Goal: Information Seeking & Learning: Learn about a topic

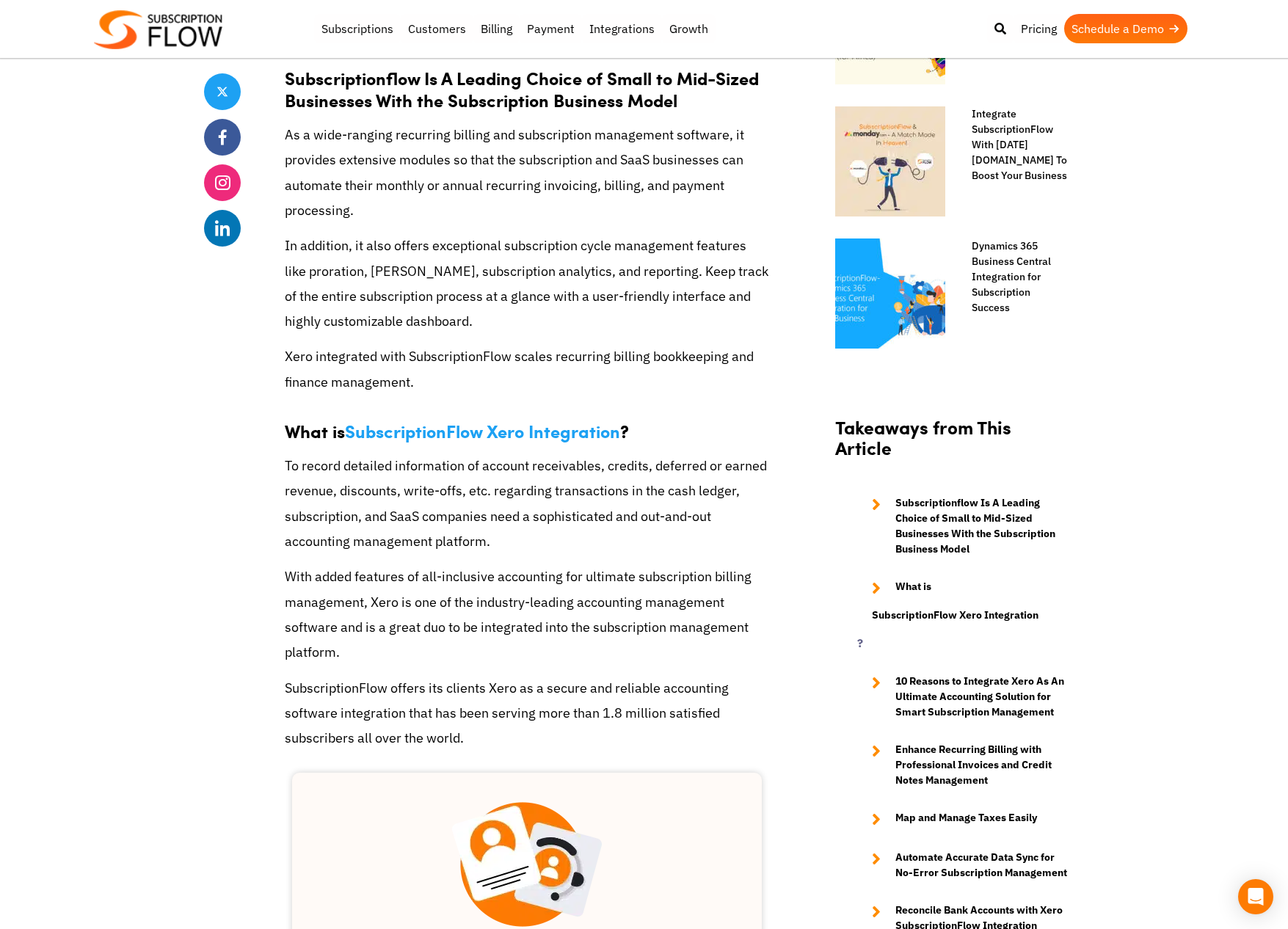
scroll to position [1138, 0]
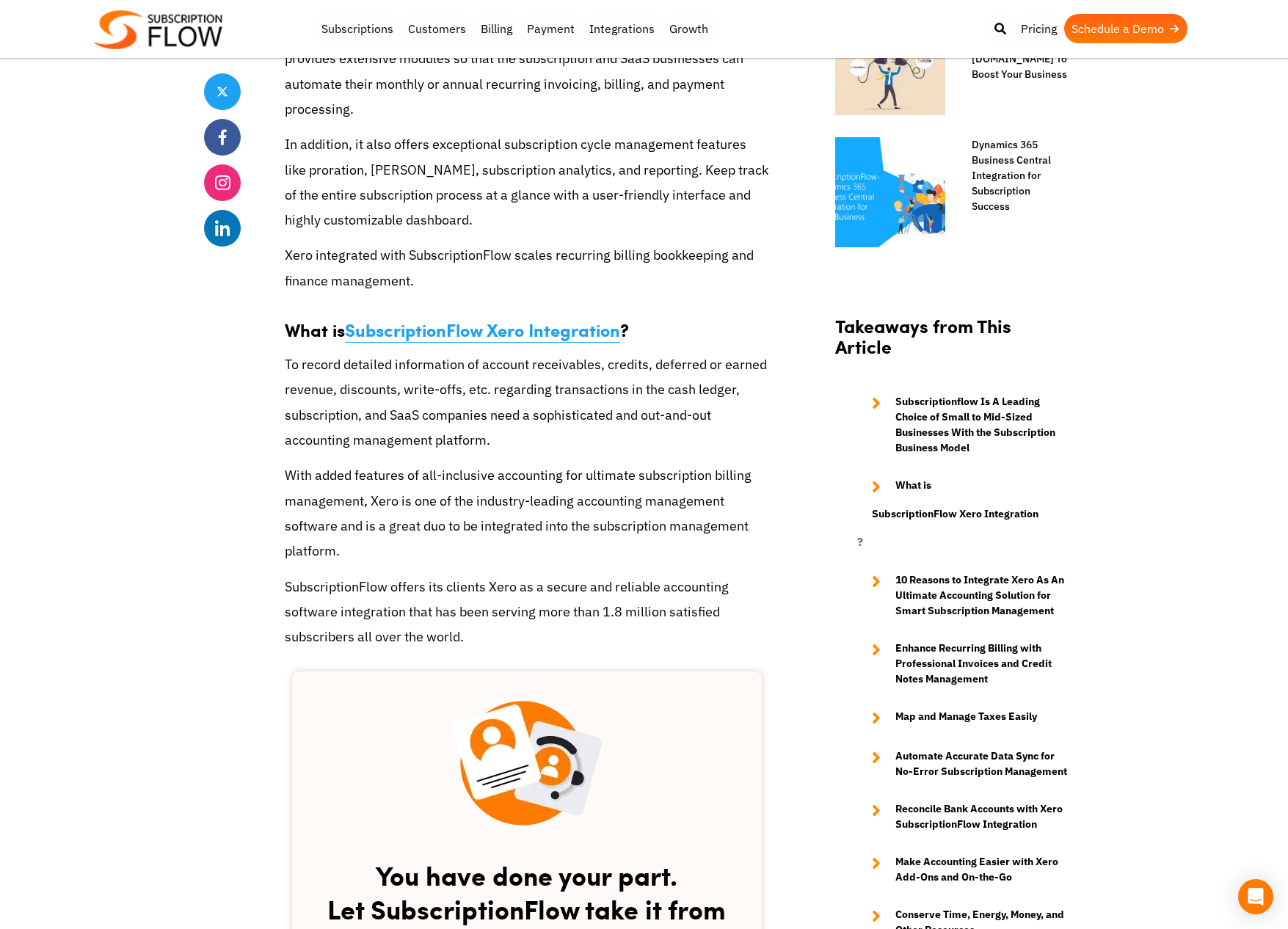
click at [415, 330] on strong "SubscriptionFlow Xero Integration" at bounding box center [482, 329] width 275 height 25
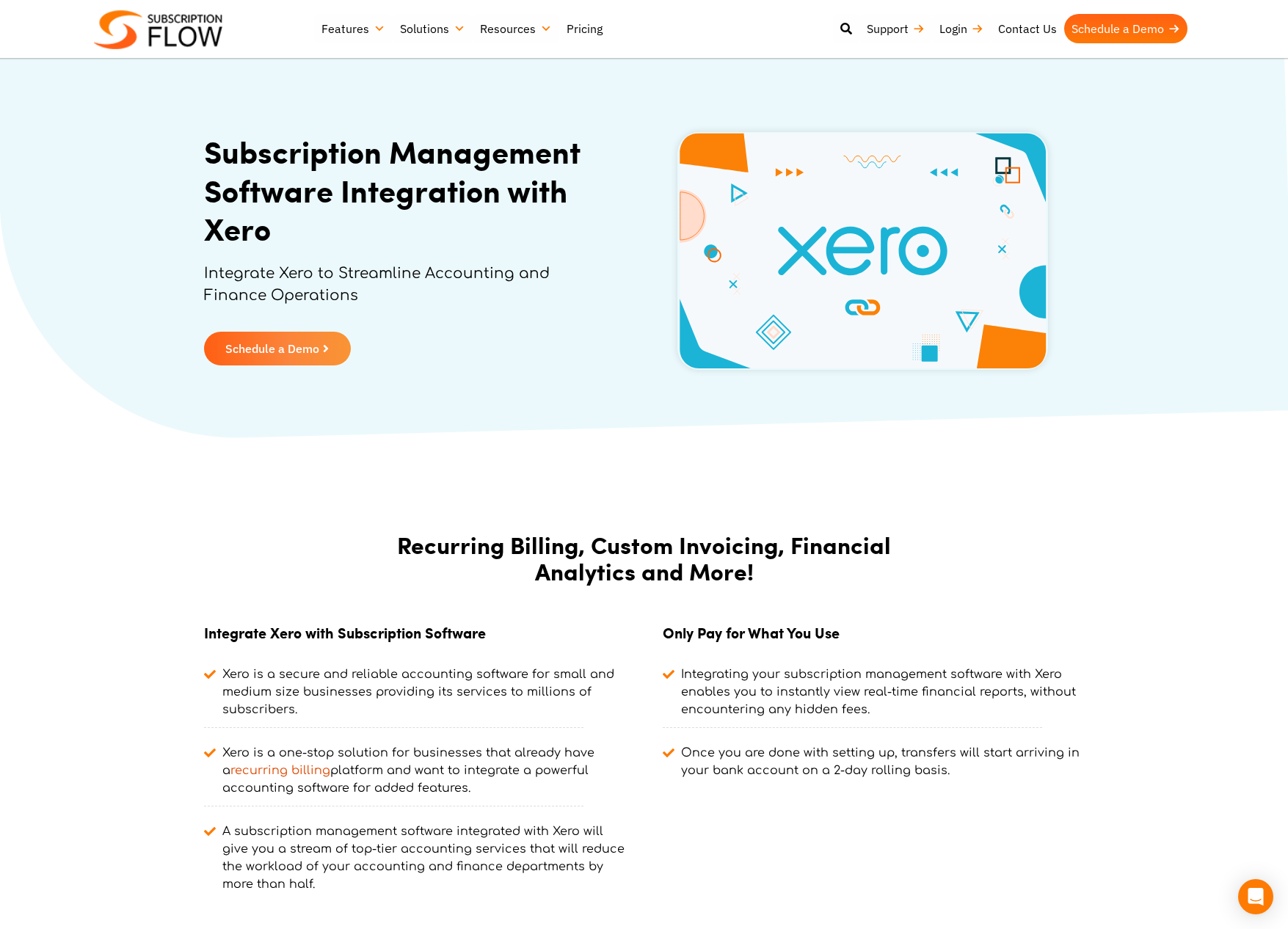
click at [574, 26] on link "Pricing" at bounding box center [585, 28] width 51 height 29
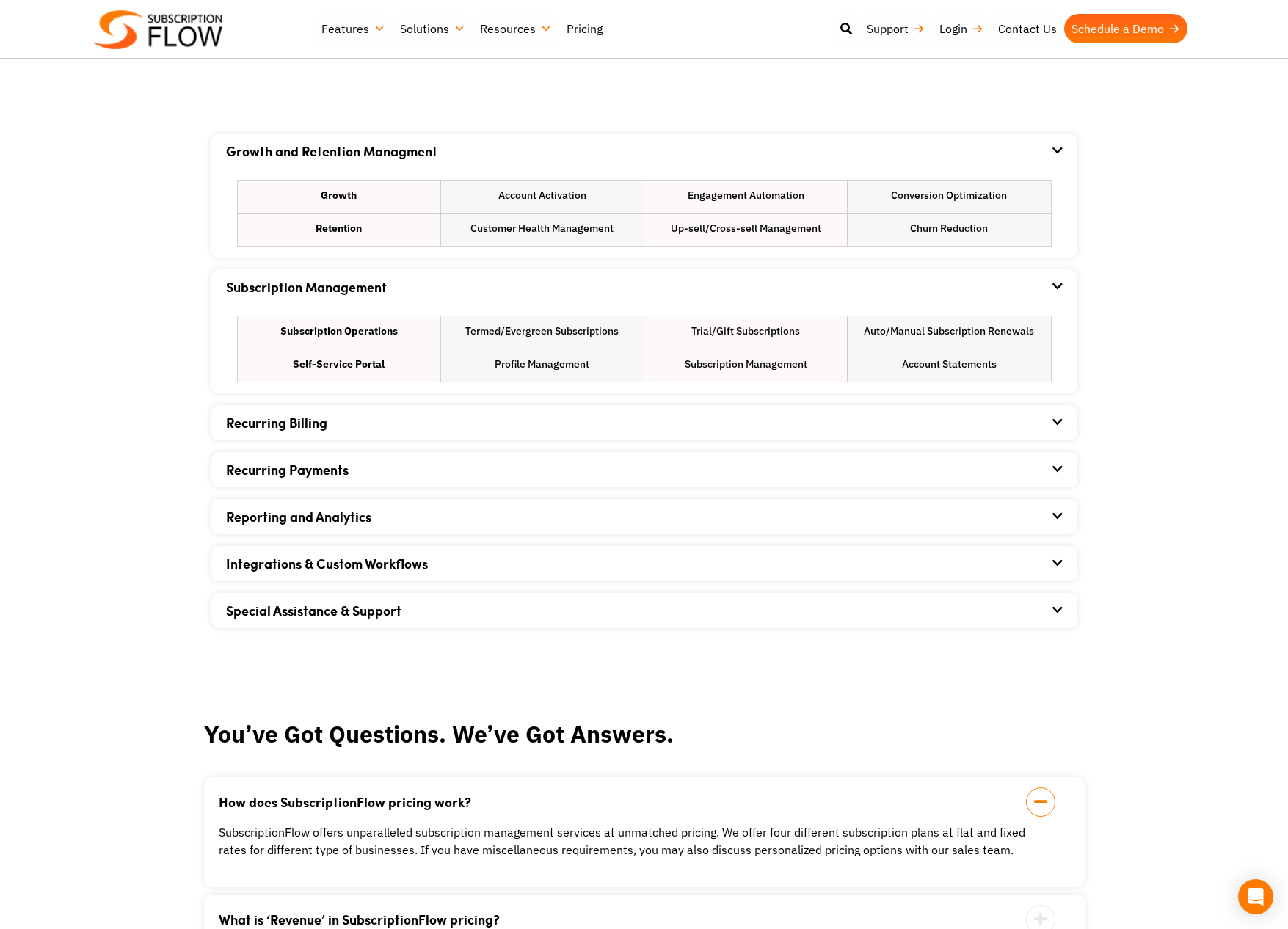
scroll to position [903, 0]
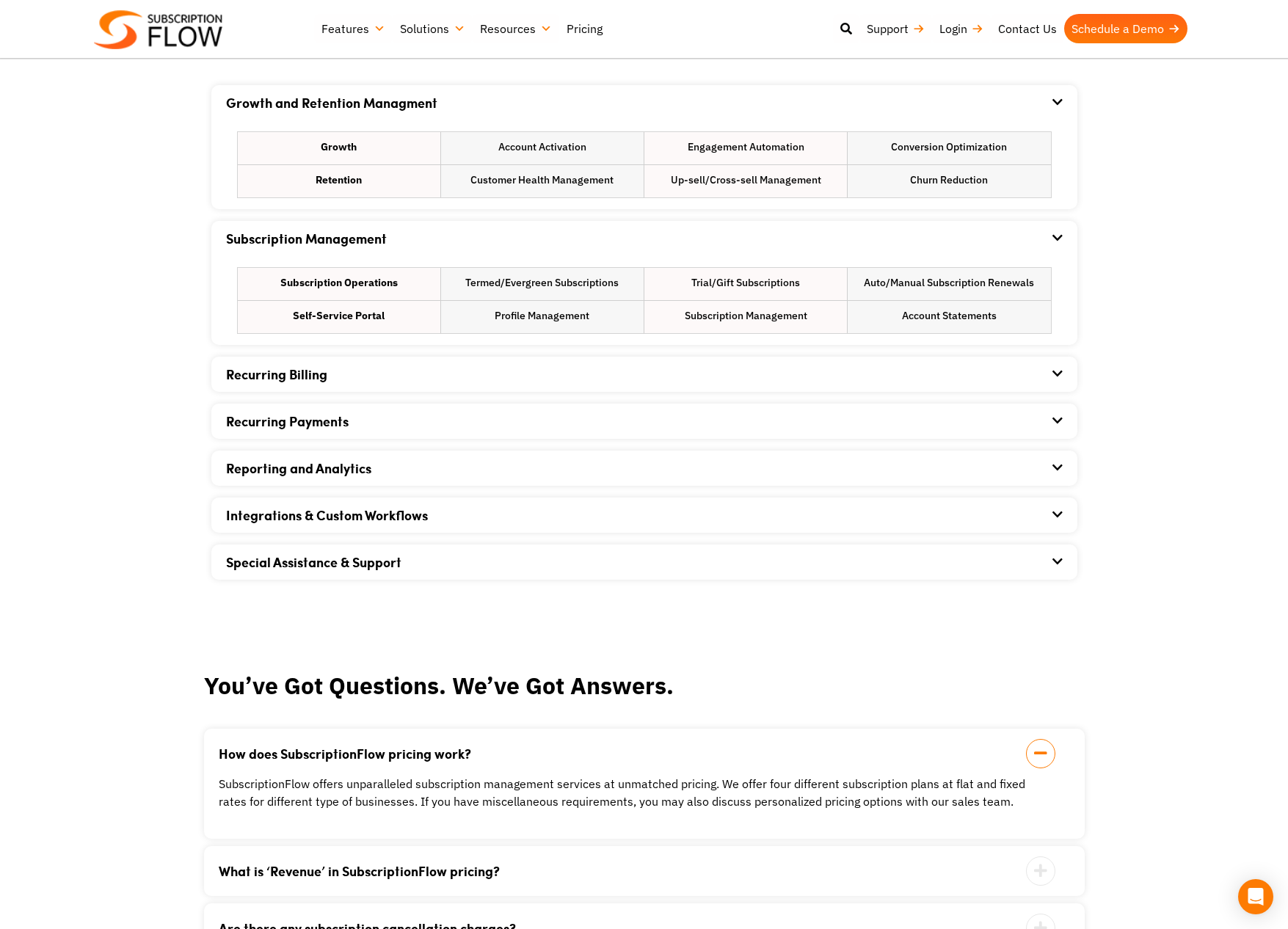
click at [253, 341] on div "Subscription Operations Termed/Evergreen Subscriptions Trial/Gift Subscriptions…" at bounding box center [644, 300] width 836 height 89
click at [253, 363] on div "Recurring Billing" at bounding box center [644, 374] width 836 height 35
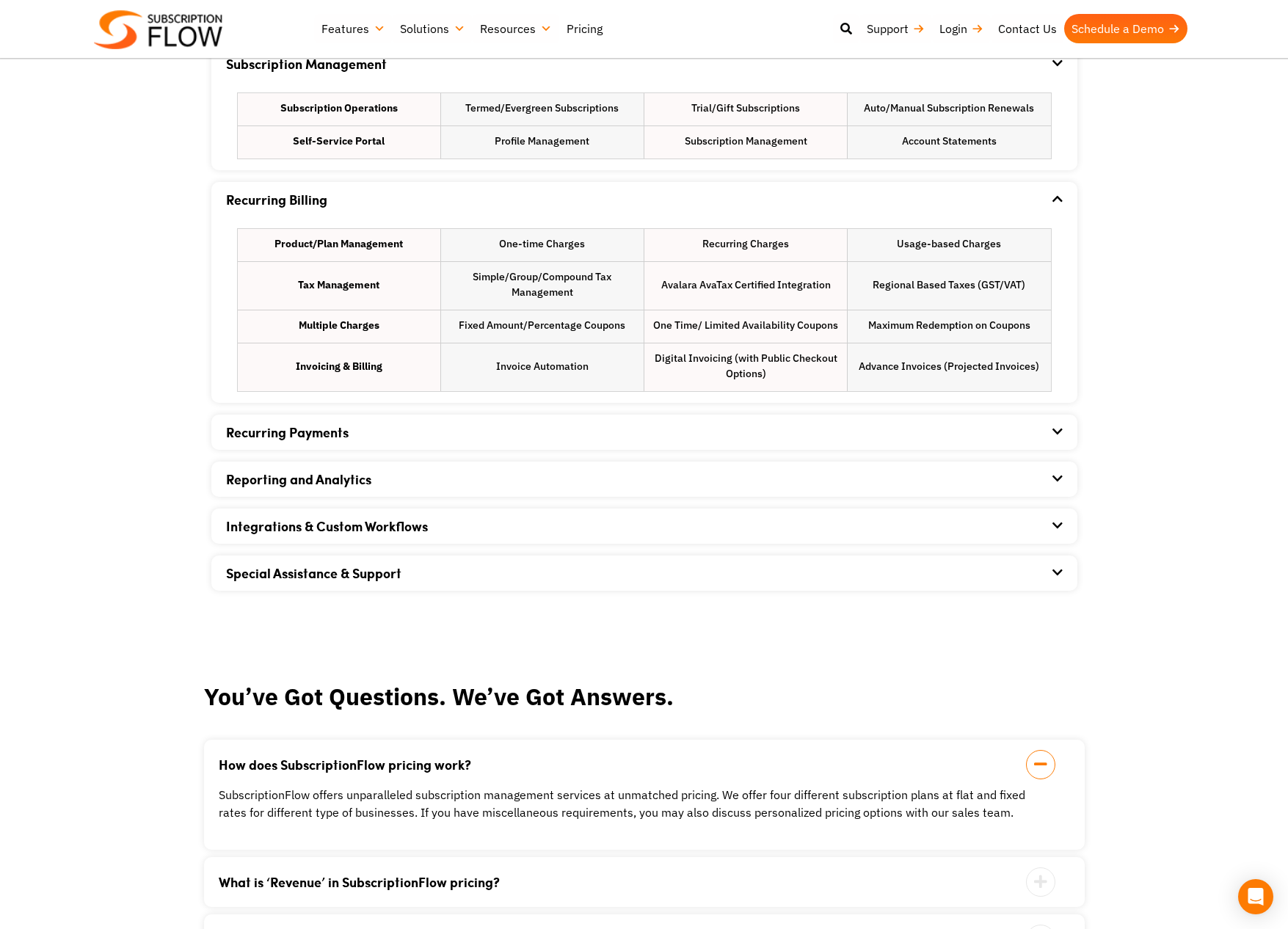
scroll to position [1110, 0]
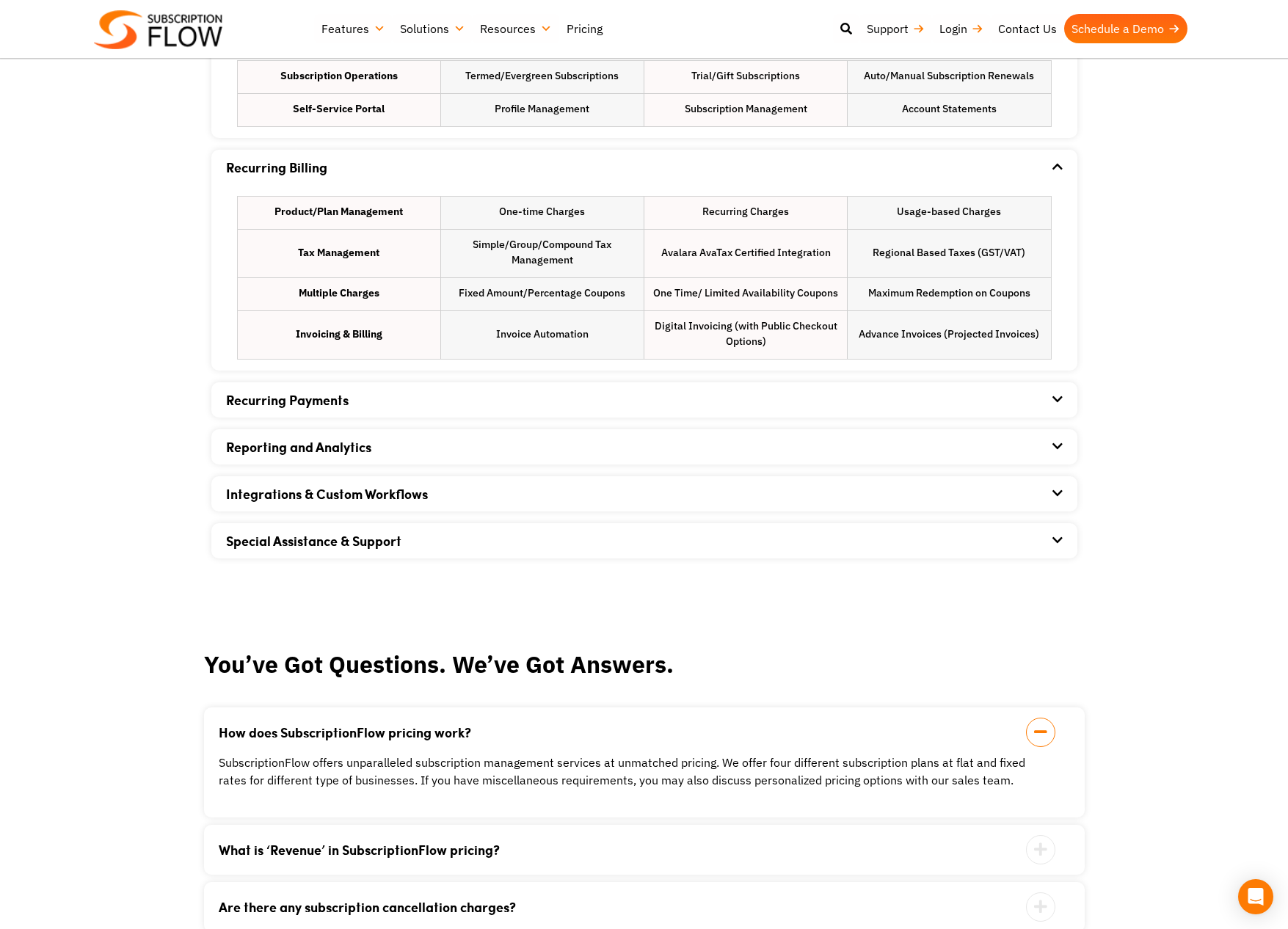
click at [342, 406] on link "Recurring Payments" at bounding box center [287, 400] width 123 height 19
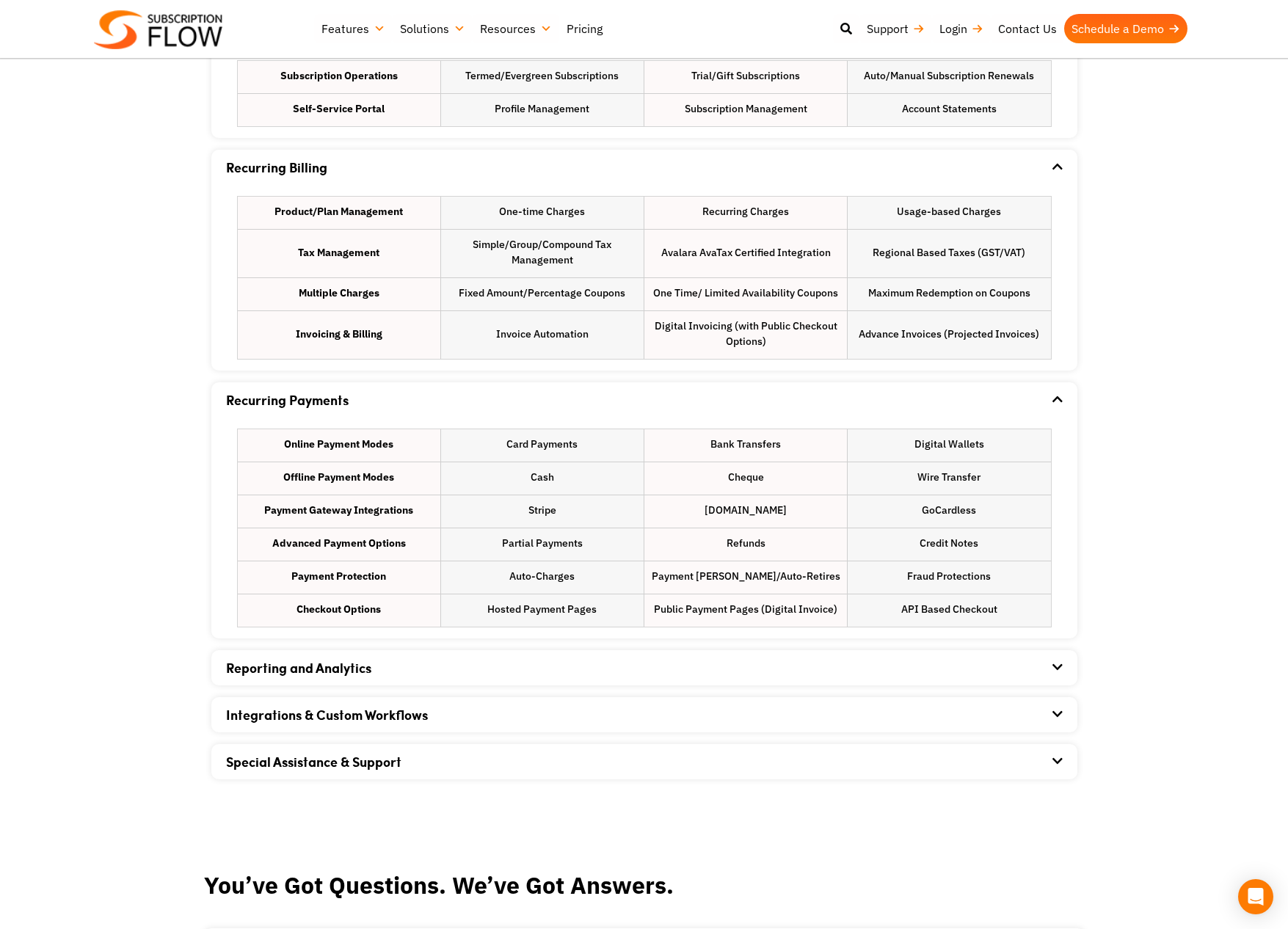
click at [348, 672] on link "Reporting and Analytics" at bounding box center [298, 667] width 145 height 19
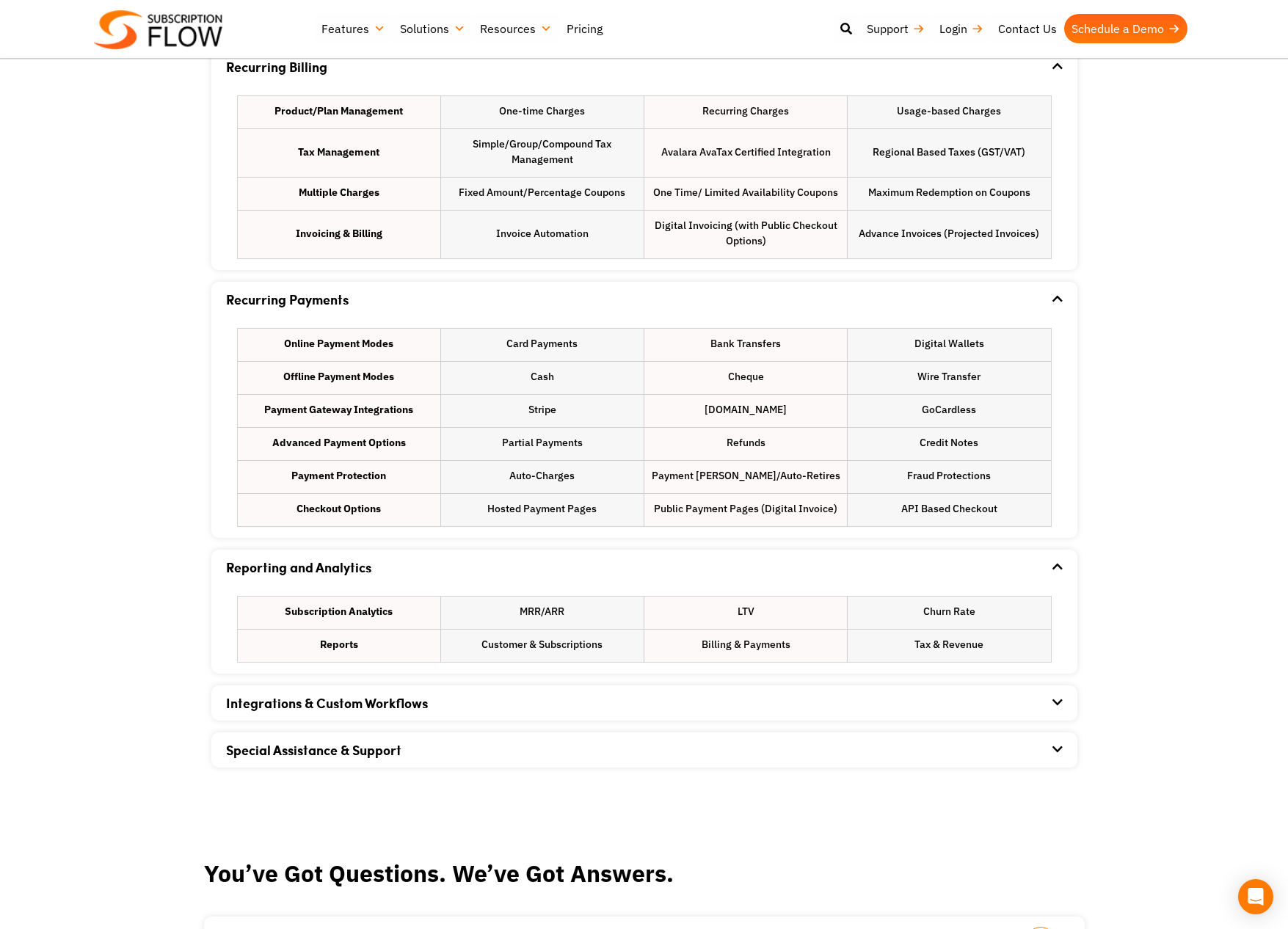
scroll to position [1229, 0]
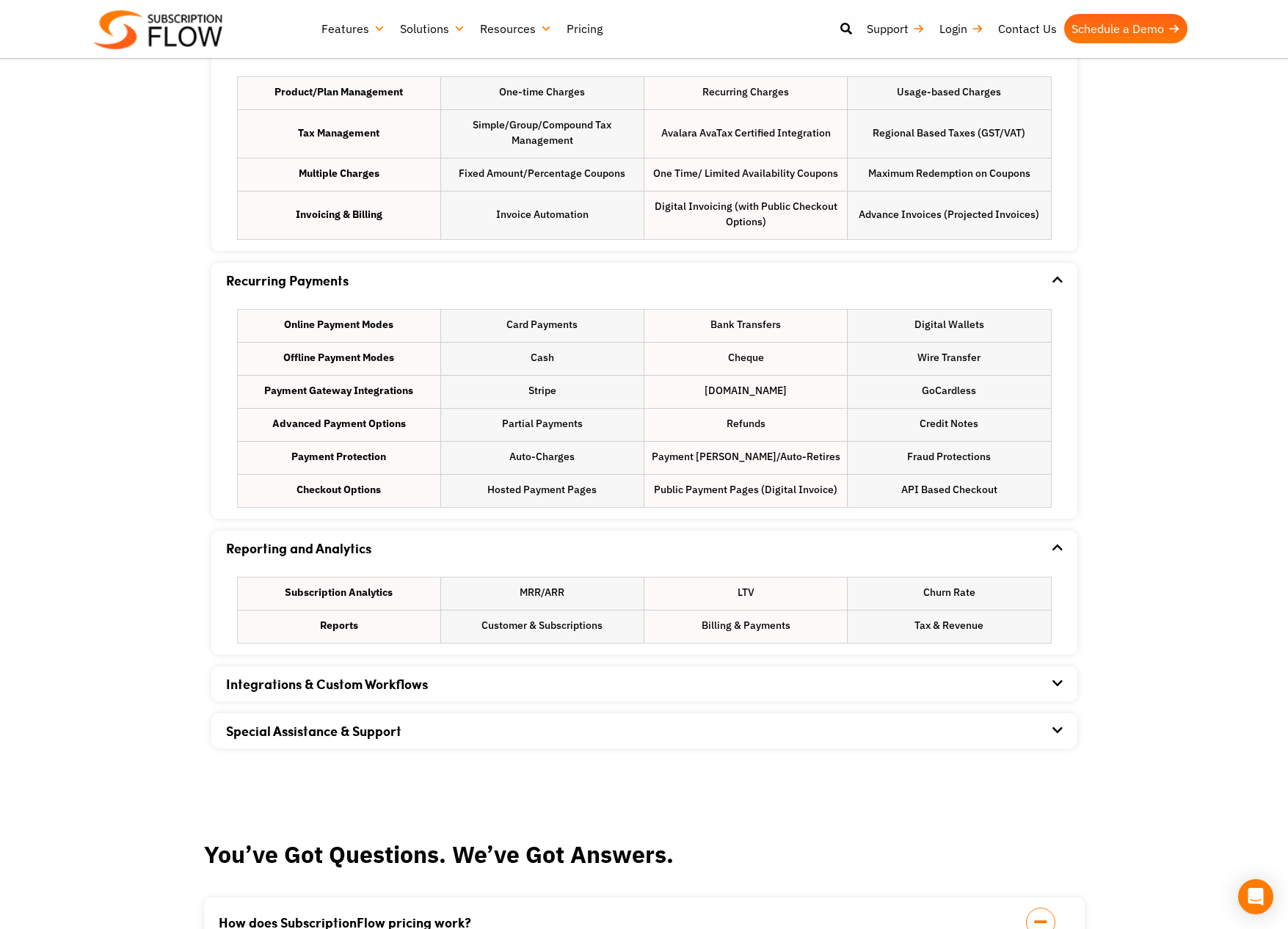
click at [370, 697] on div "Integrations & Custom Workflows" at bounding box center [644, 683] width 836 height 35
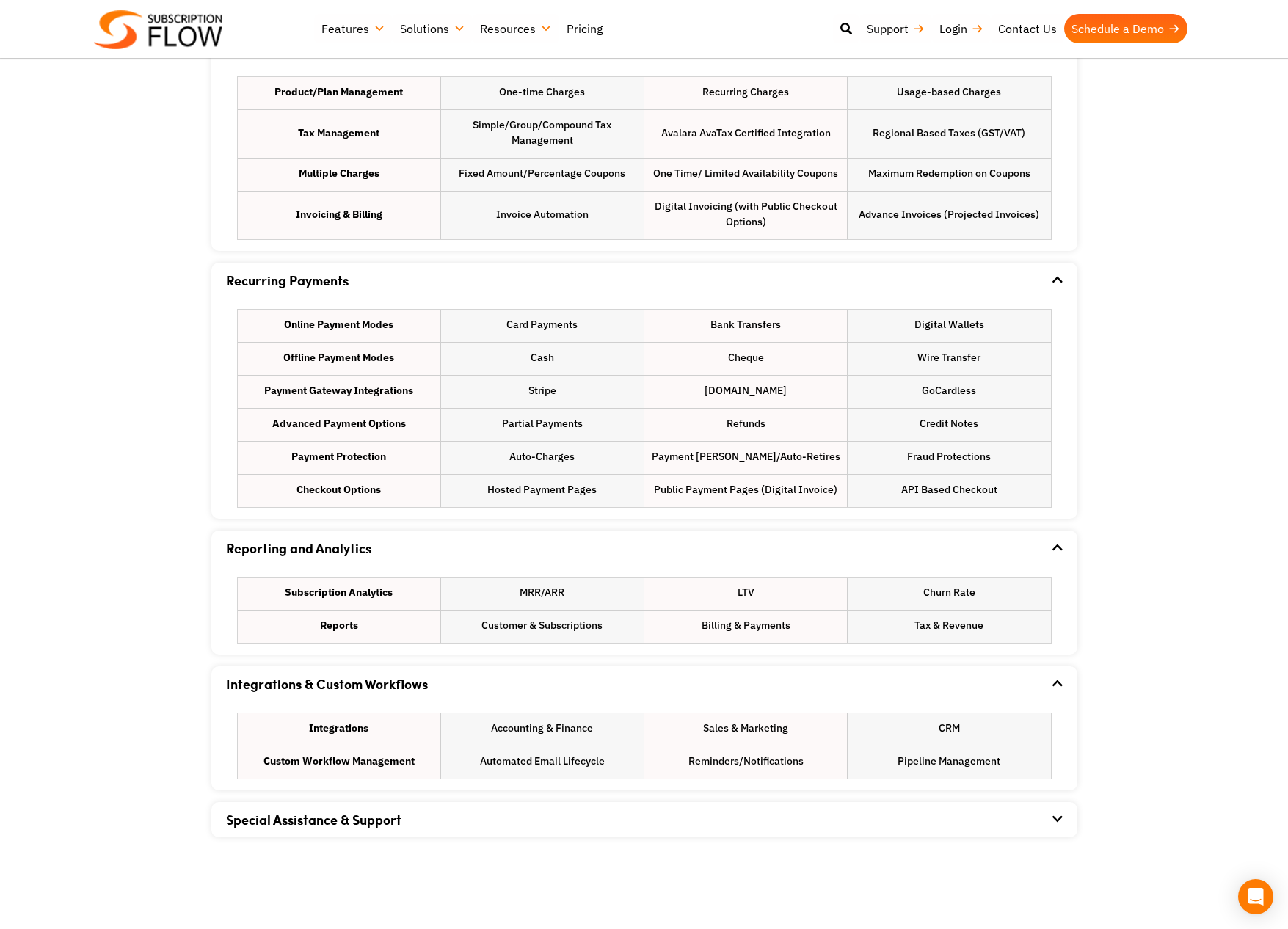
click at [347, 816] on link "Special Assistance & Support" at bounding box center [314, 819] width 176 height 19
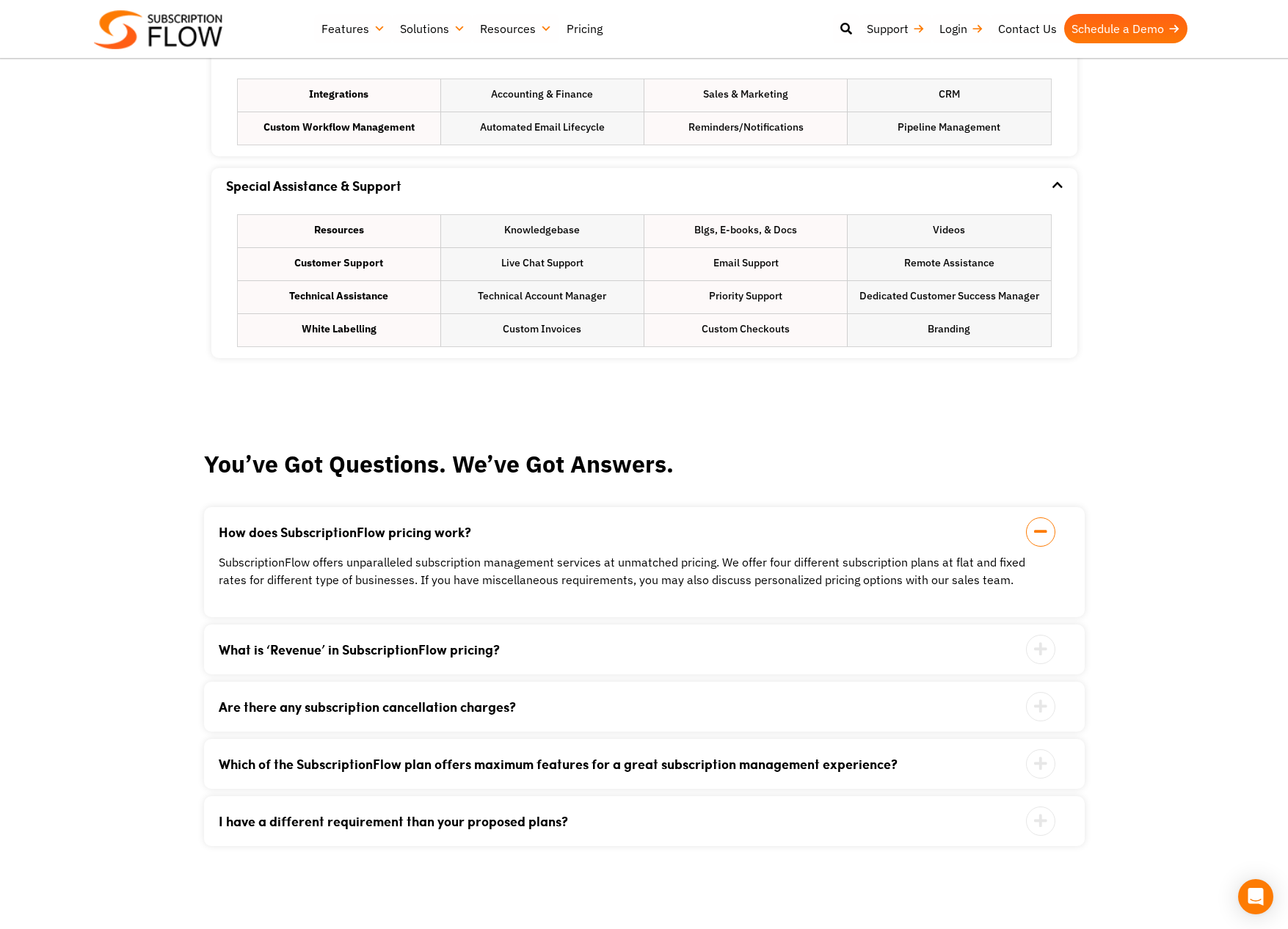
scroll to position [2039, 0]
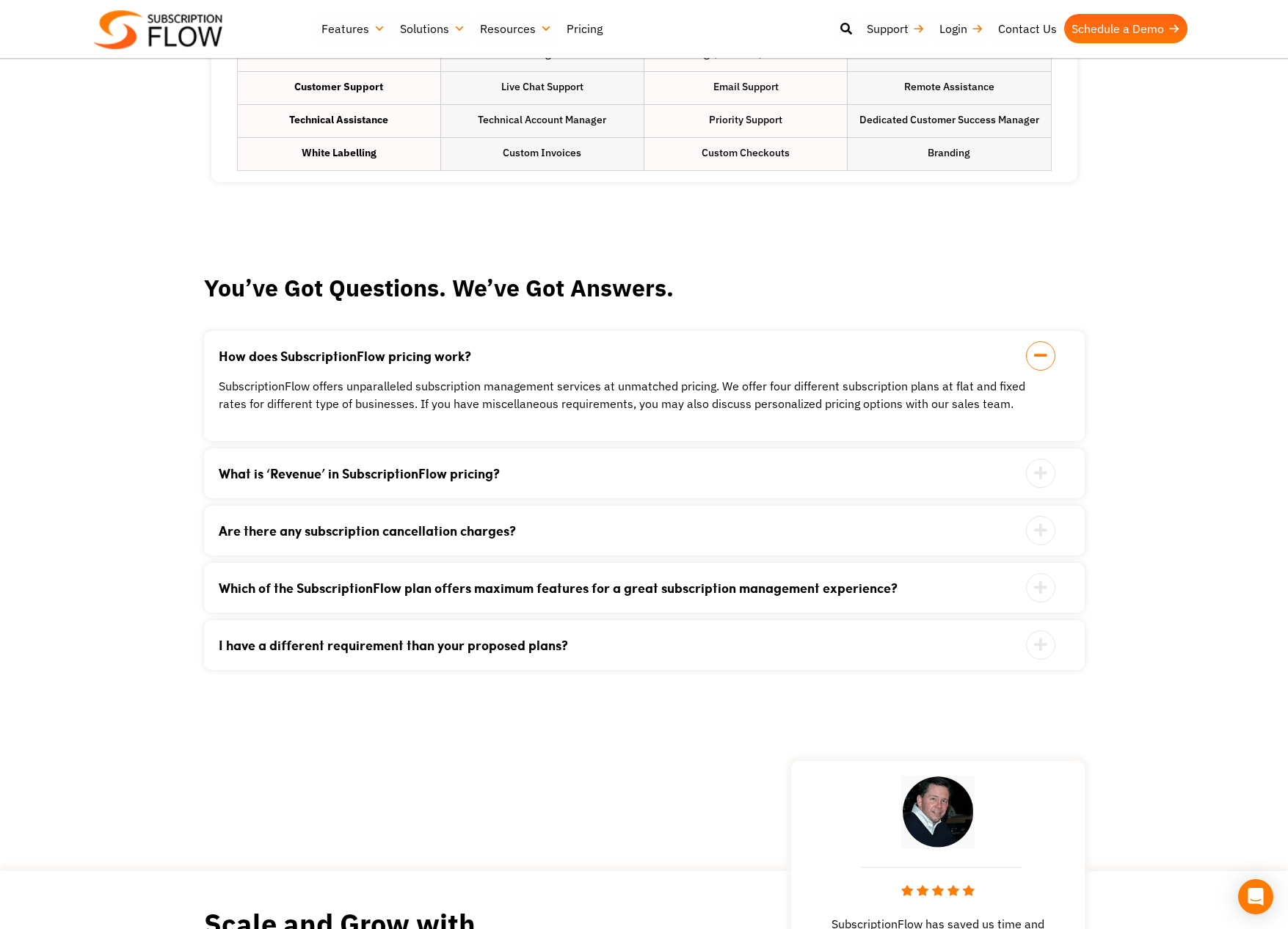
click at [474, 472] on link "What is ‘Revenue’ in SubscriptionFlow pricing?" at bounding box center [626, 472] width 814 height 13
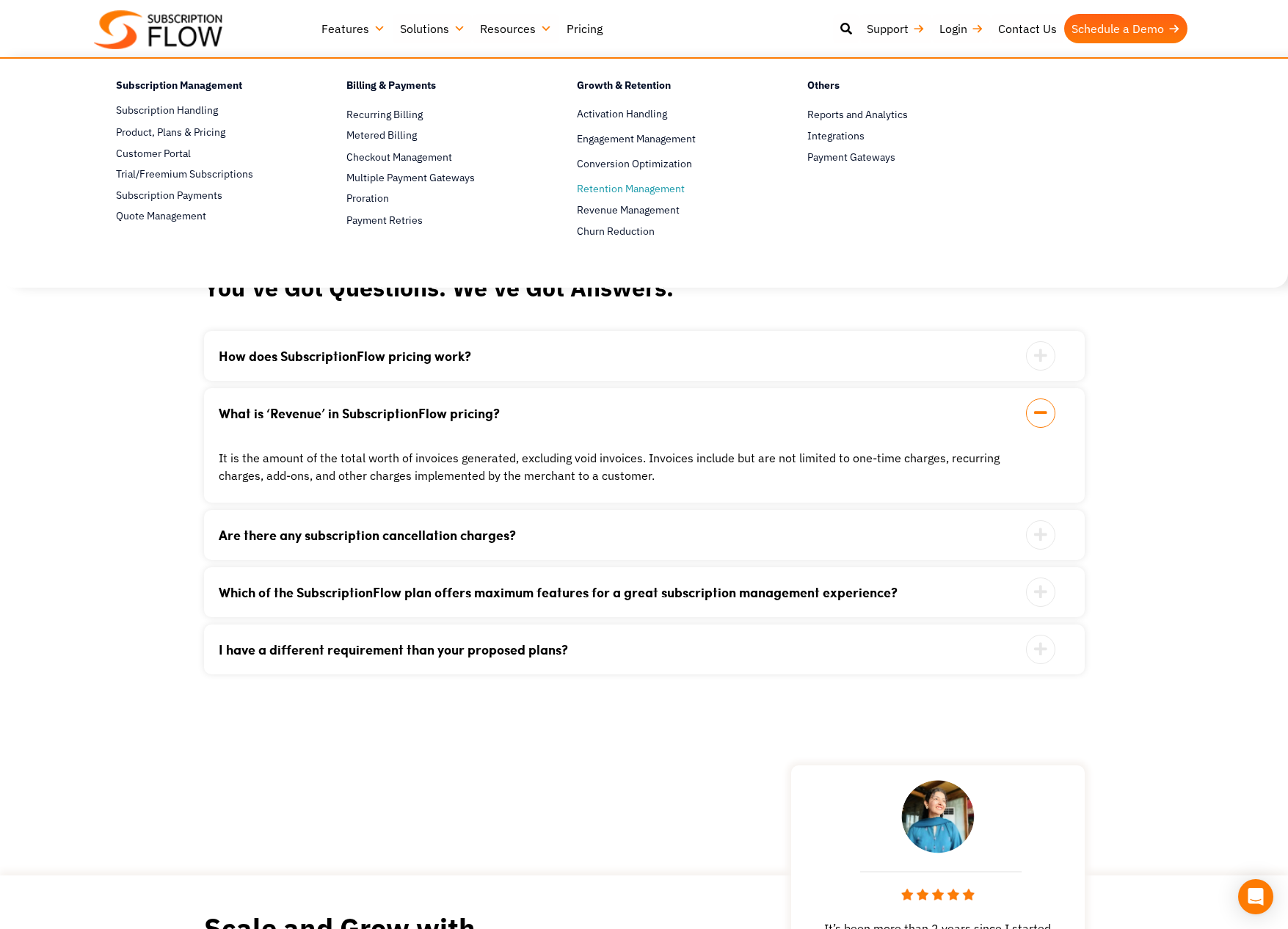
click at [665, 190] on span "Retention Management" at bounding box center [631, 188] width 108 height 15
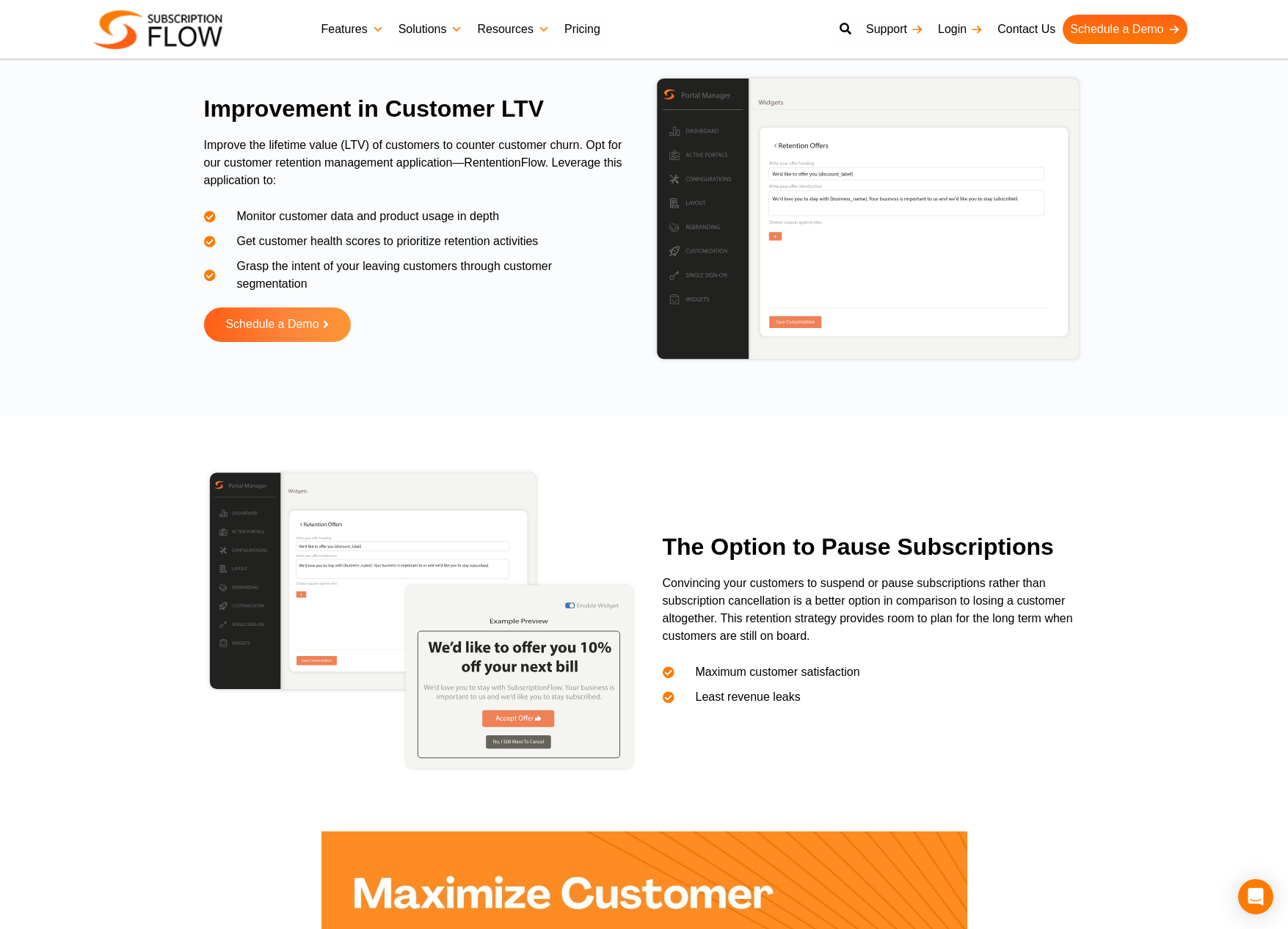
scroll to position [1609, 0]
